Goal: Navigation & Orientation: Find specific page/section

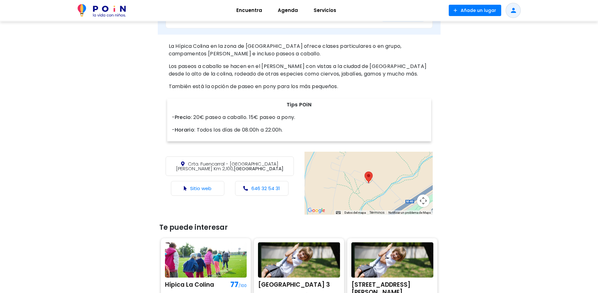
scroll to position [251, 0]
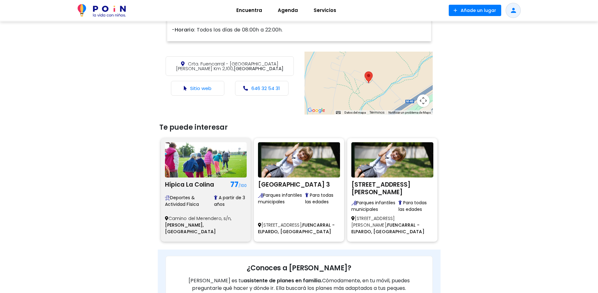
scroll to position [377, 0]
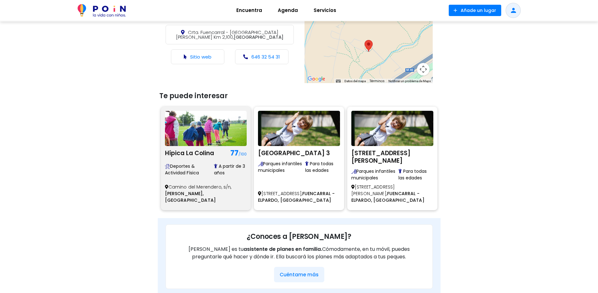
click at [189, 141] on img at bounding box center [206, 128] width 82 height 35
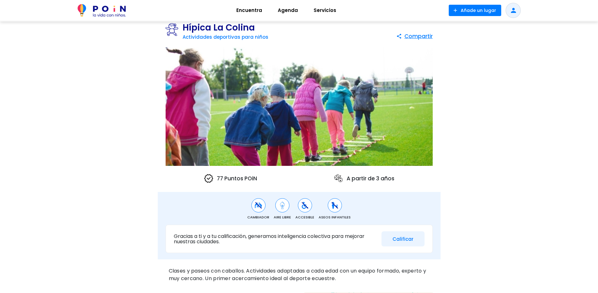
scroll to position [31, 0]
